Goal: Find specific page/section: Find specific page/section

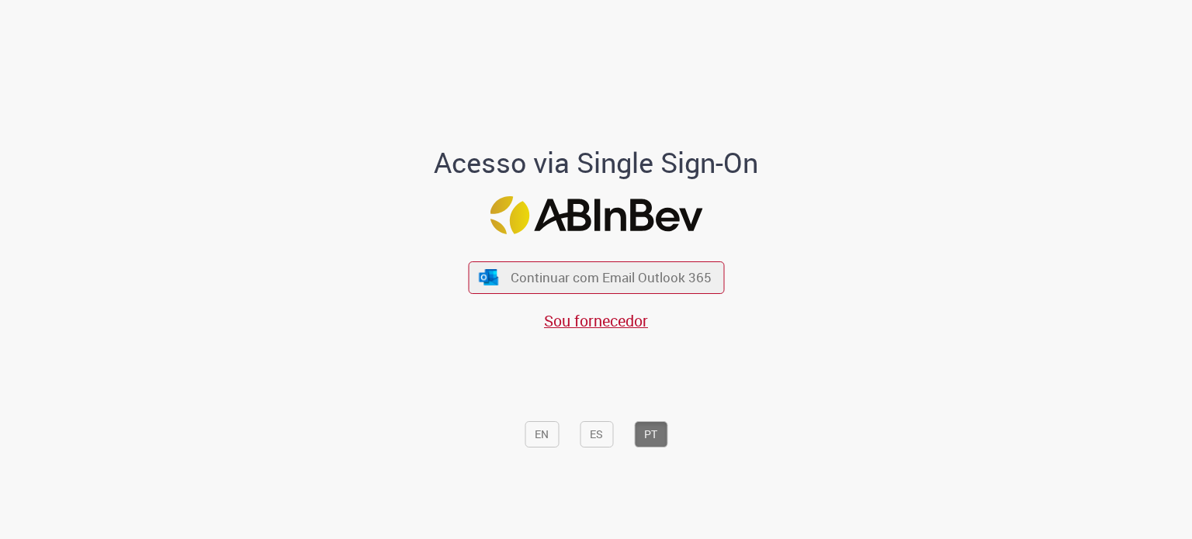
drag, startPoint x: 614, startPoint y: 279, endPoint x: 680, endPoint y: 521, distance: 249.9
click at [614, 279] on span "Continuar com Email Outlook 365" at bounding box center [610, 277] width 201 height 18
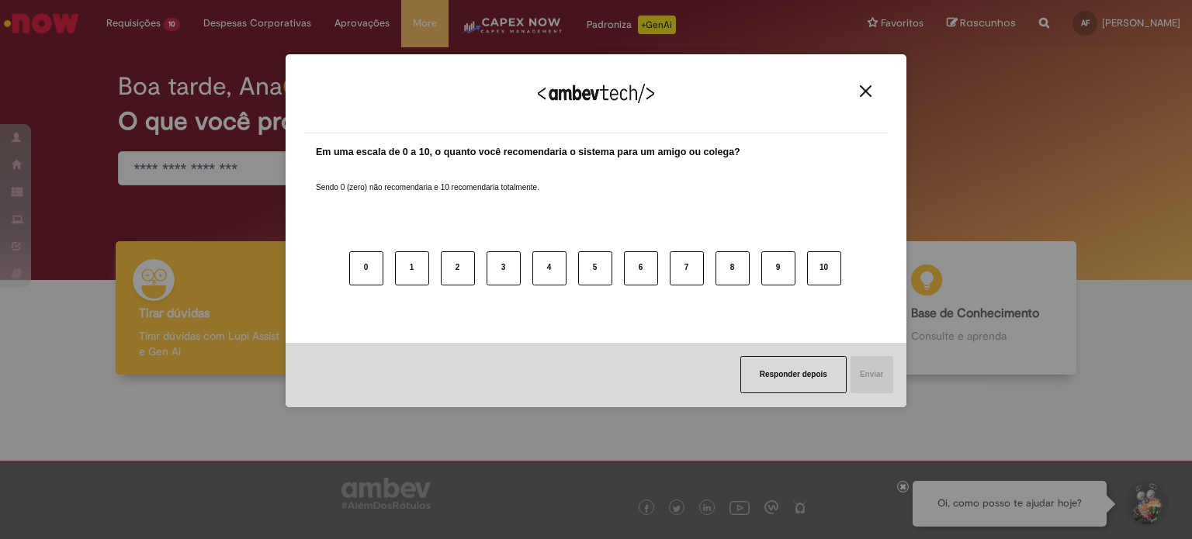
click at [25, 135] on div "Agradecemos seu feedback! Em uma escala de 0 a 10, o quanto você recomendaria o…" at bounding box center [596, 269] width 1192 height 539
click at [869, 88] on img "Close" at bounding box center [866, 91] width 12 height 12
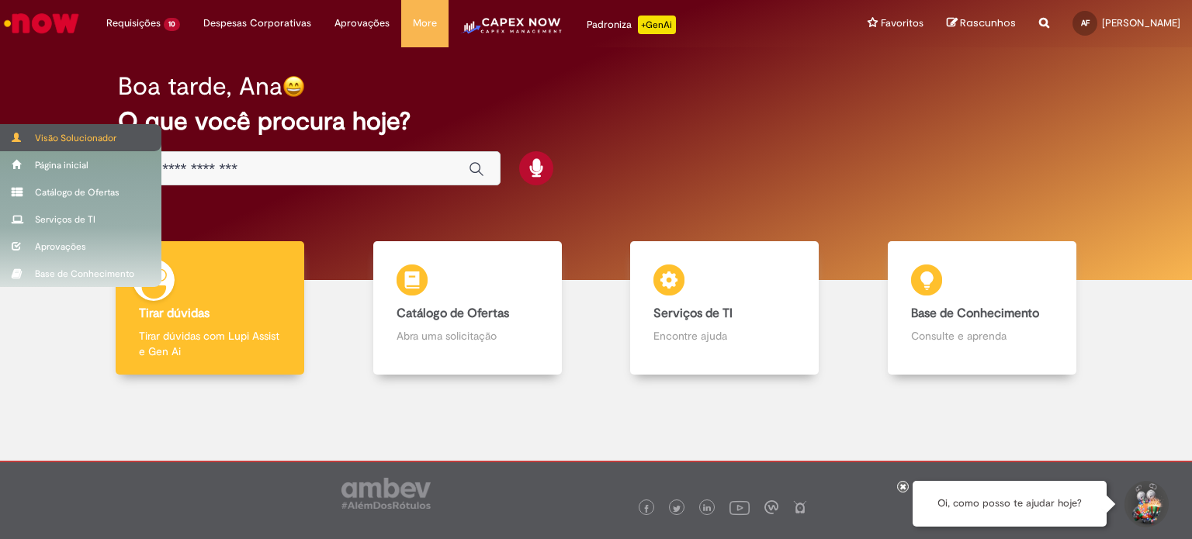
click at [20, 126] on div "Visão Solucionador" at bounding box center [80, 137] width 161 height 27
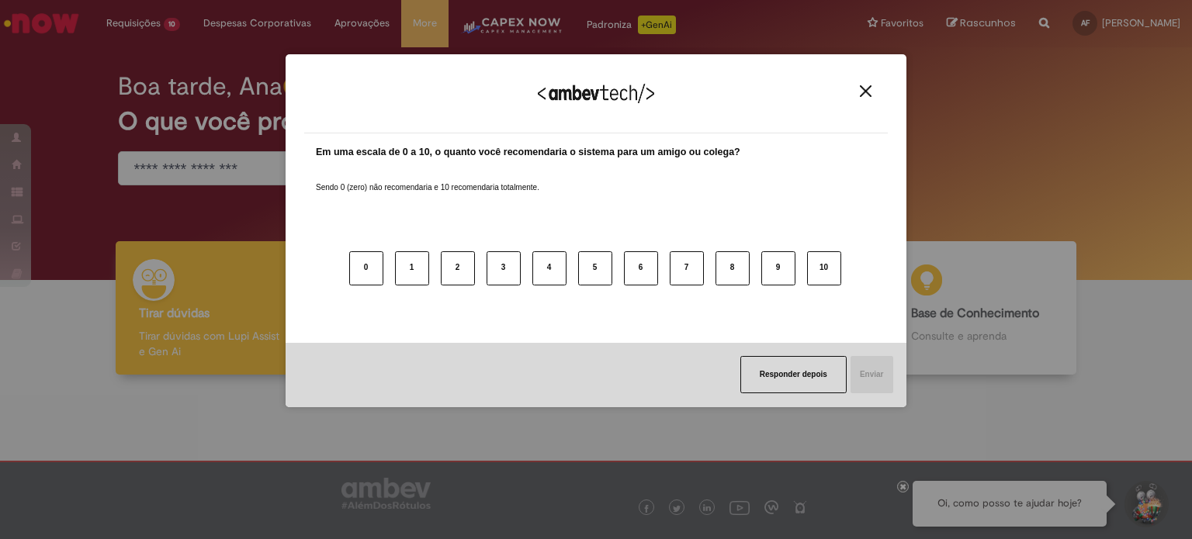
click at [863, 96] on img "Close" at bounding box center [866, 91] width 12 height 12
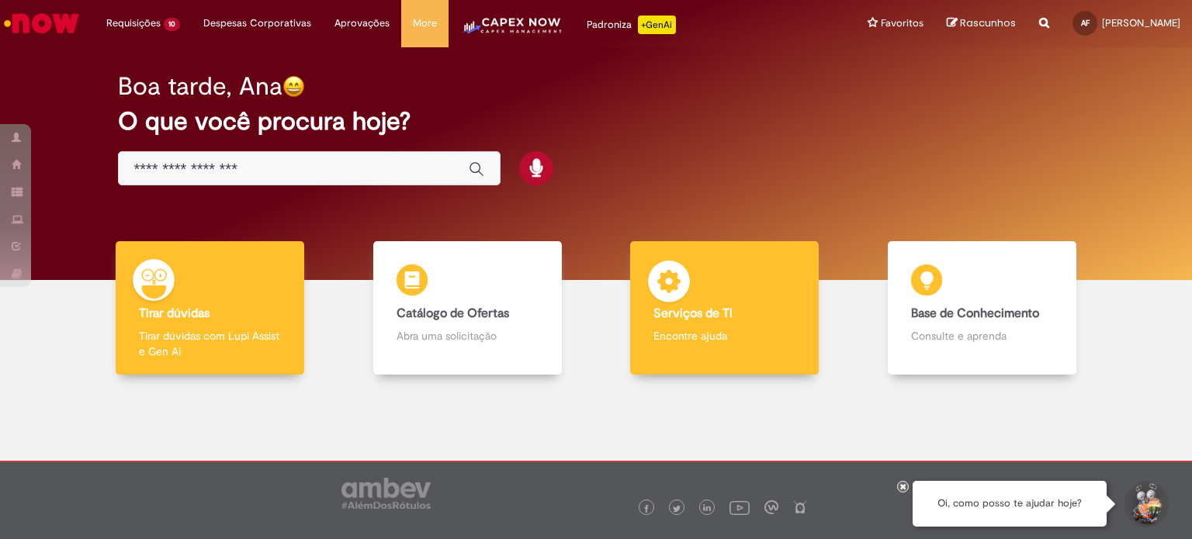
click at [710, 313] on b "Serviços de TI" at bounding box center [692, 314] width 79 height 16
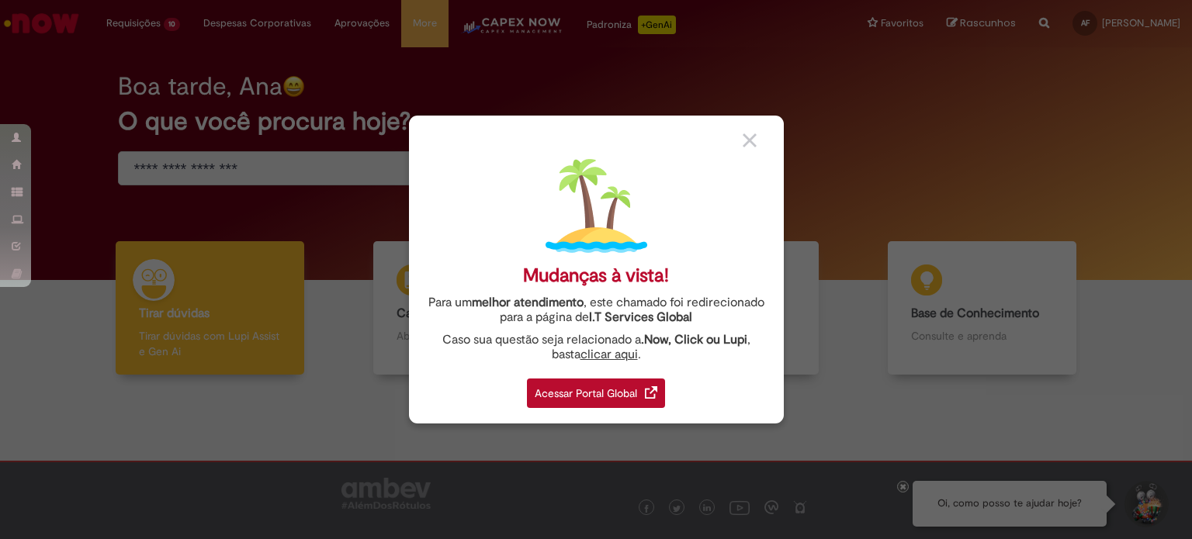
click at [608, 396] on div "Acessar Portal Global" at bounding box center [596, 393] width 138 height 29
